Goal: Task Accomplishment & Management: Manage account settings

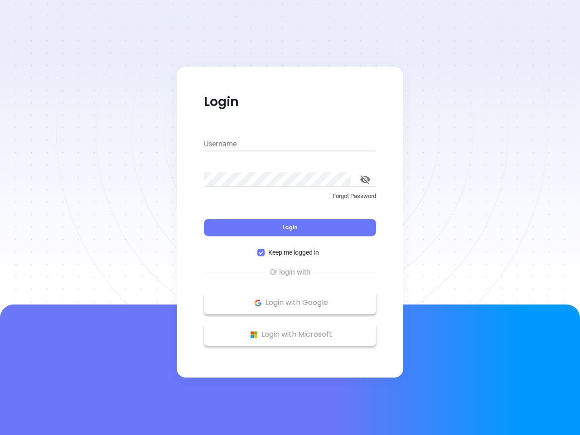
click at [290, 217] on div "Login" at bounding box center [290, 222] width 172 height 28
click at [290, 144] on input "Username" at bounding box center [290, 144] width 172 height 14
click at [365, 179] on icon "toggle password visibility" at bounding box center [365, 179] width 10 height 9
click at [290, 227] on span "Login" at bounding box center [289, 227] width 15 height 8
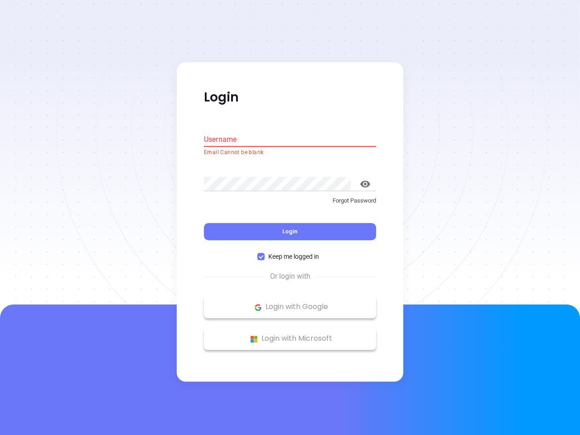
click at [290, 252] on span "Keep me logged in" at bounding box center [293, 257] width 58 height 10
click at [264, 253] on input "Keep me logged in" at bounding box center [260, 256] width 7 height 7
checkbox input "false"
click at [290, 302] on p "Login with Google" at bounding box center [289, 307] width 163 height 14
click at [290, 334] on p "Login with Microsoft" at bounding box center [289, 339] width 163 height 14
